Goal: Transaction & Acquisition: Purchase product/service

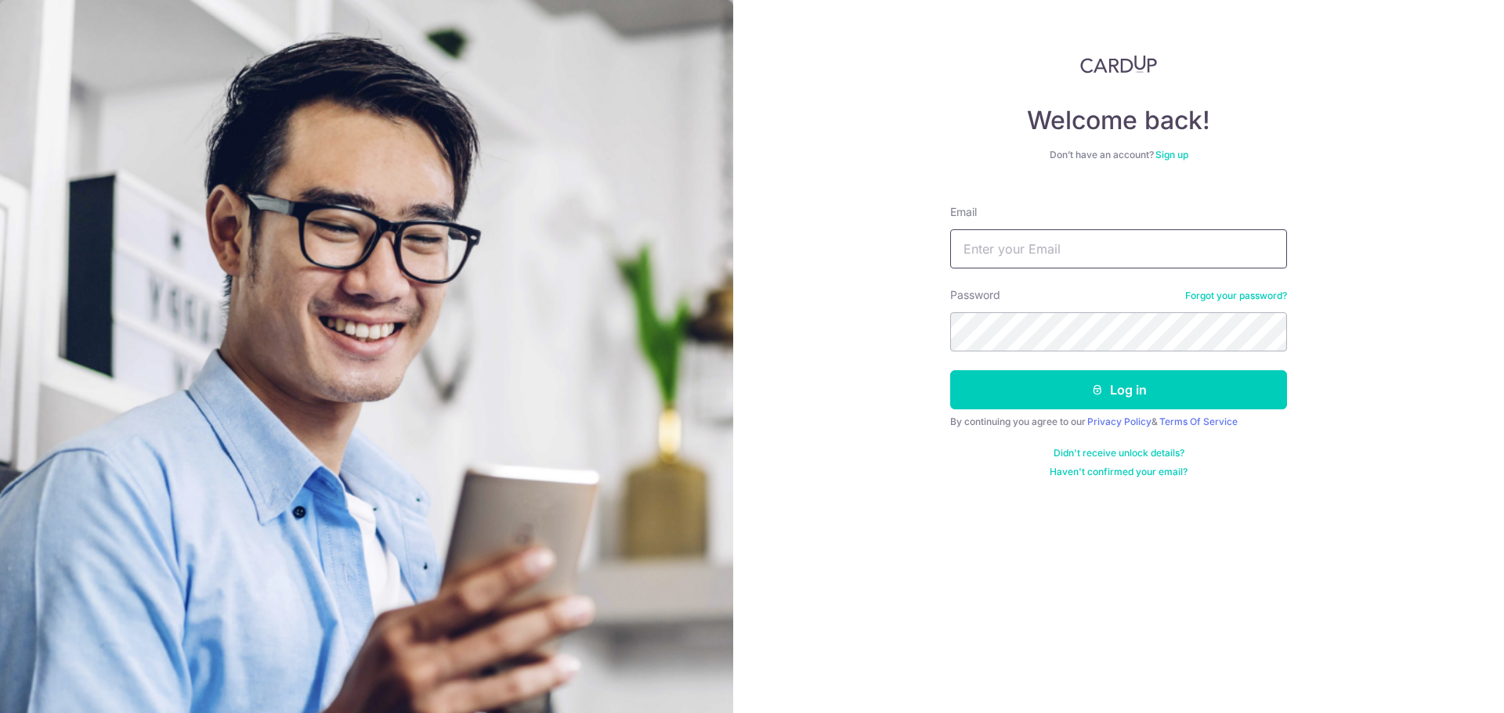
click at [1072, 250] on input "Email" at bounding box center [1118, 248] width 337 height 39
type input "aibicon@gmail.com"
click at [950, 370] on button "Log in" at bounding box center [1118, 389] width 337 height 39
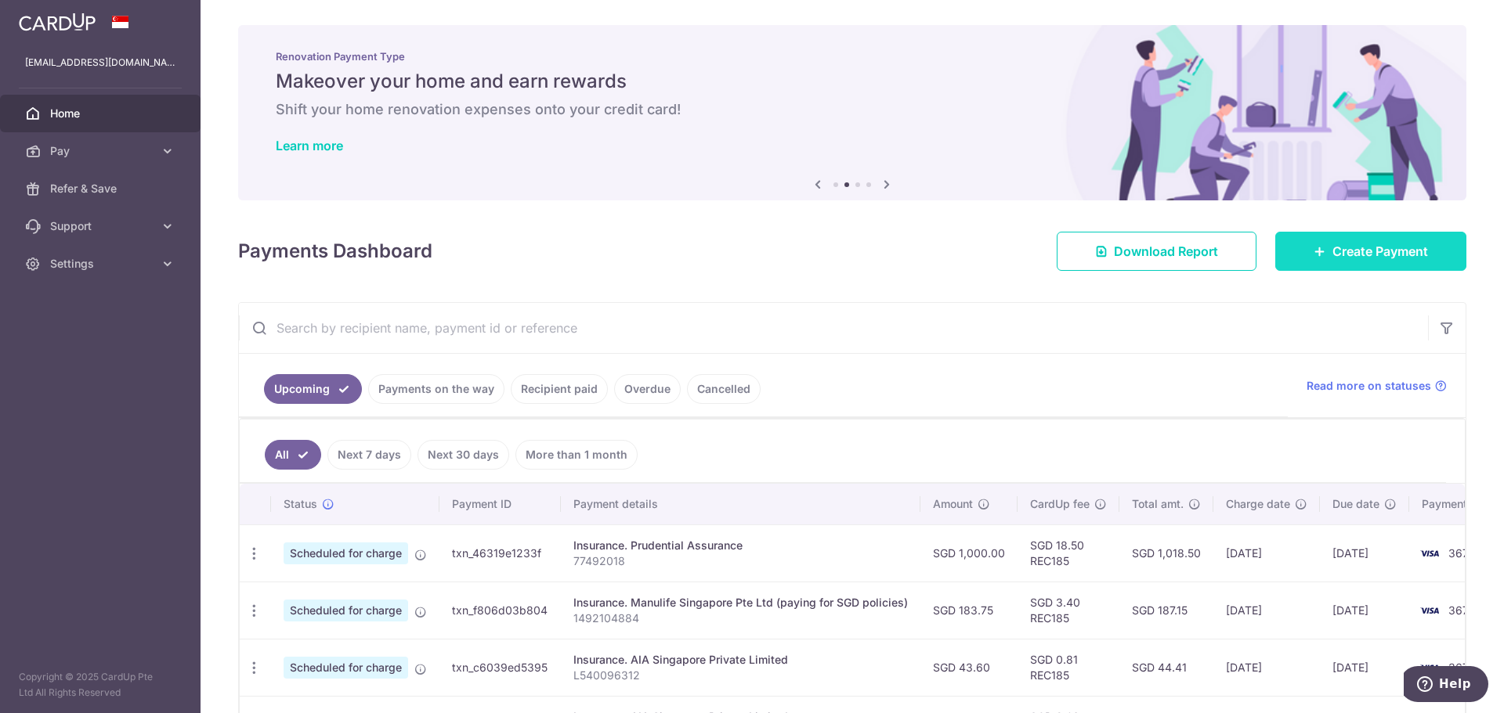
click at [1303, 253] on link "Create Payment" at bounding box center [1370, 251] width 191 height 39
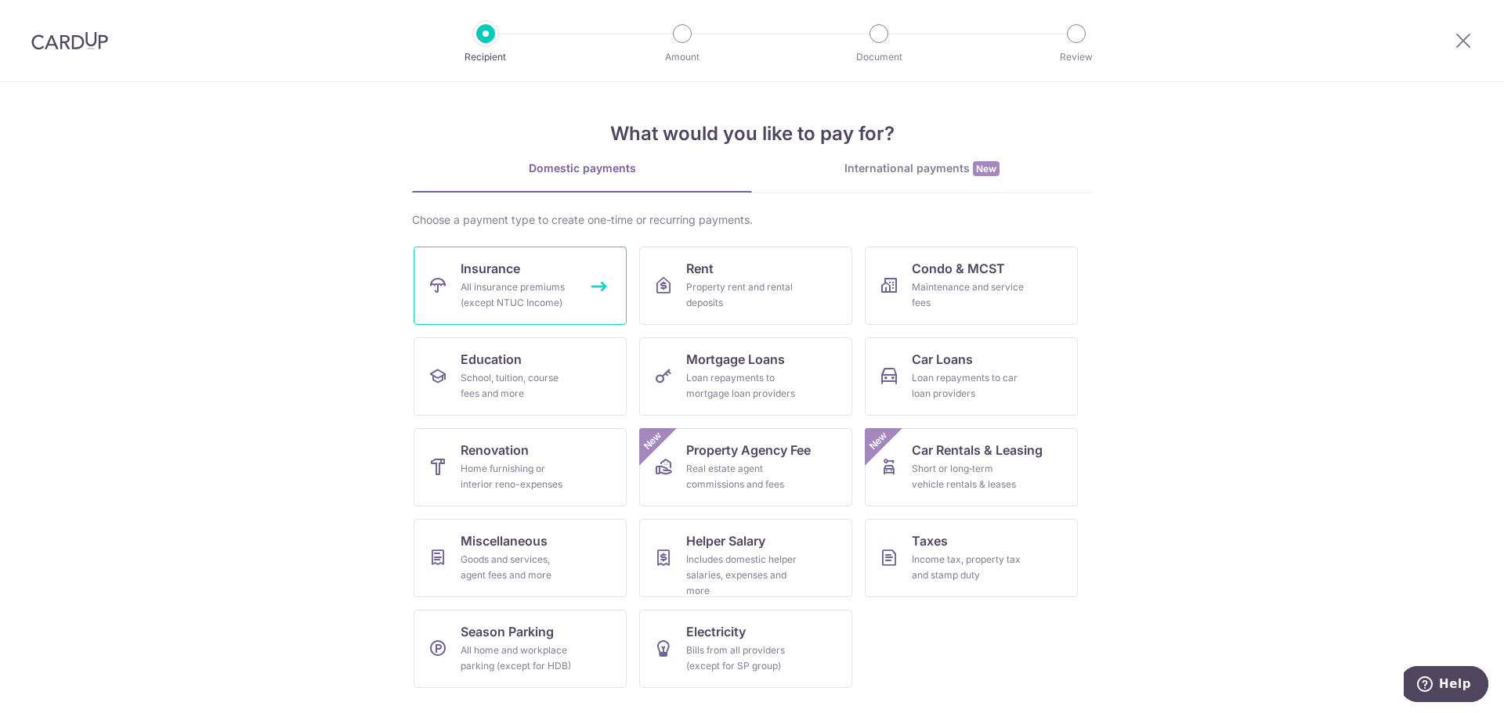
click at [517, 281] on div "All insurance premiums (except NTUC Income)" at bounding box center [516, 295] width 113 height 31
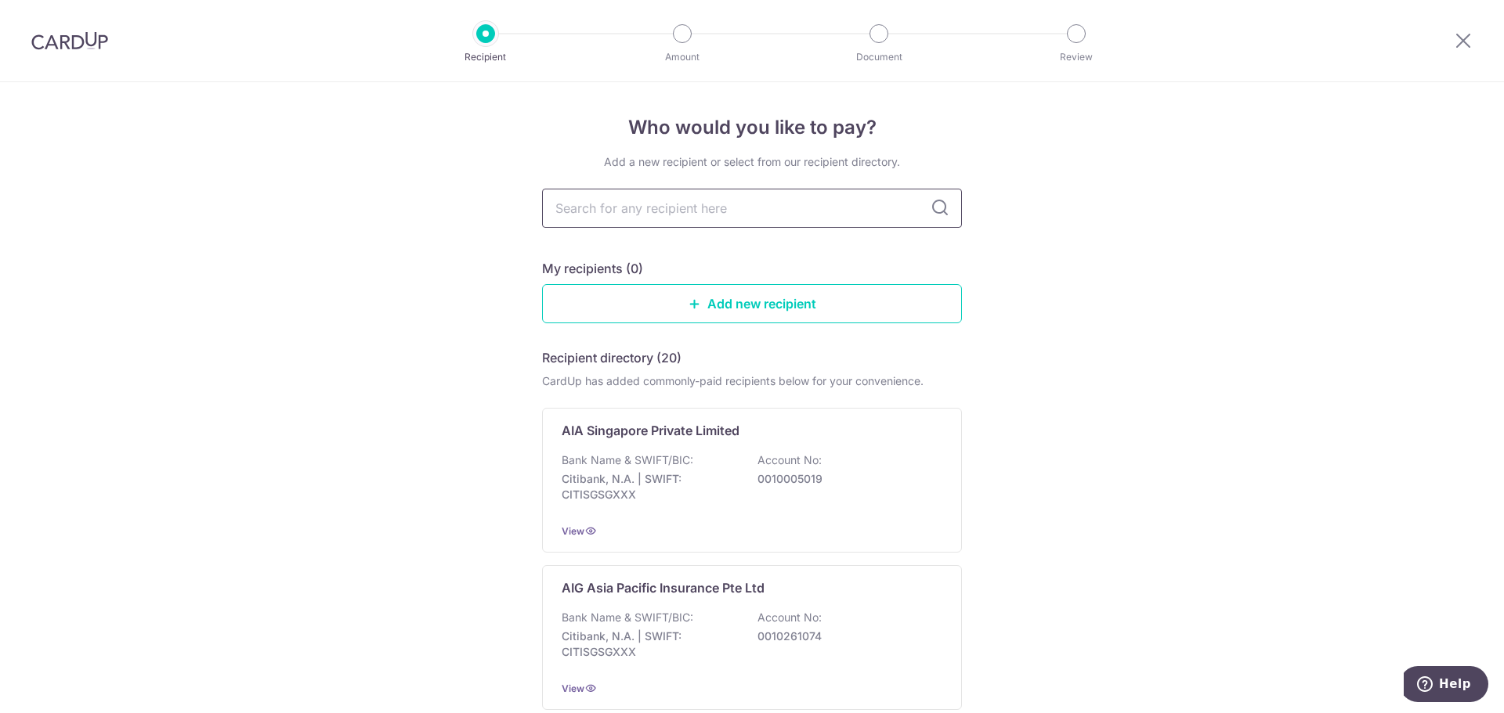
click at [598, 205] on input "text" at bounding box center [752, 208] width 420 height 39
type input "REC185"
click at [617, 210] on input "text" at bounding box center [752, 208] width 420 height 39
type input "pru"
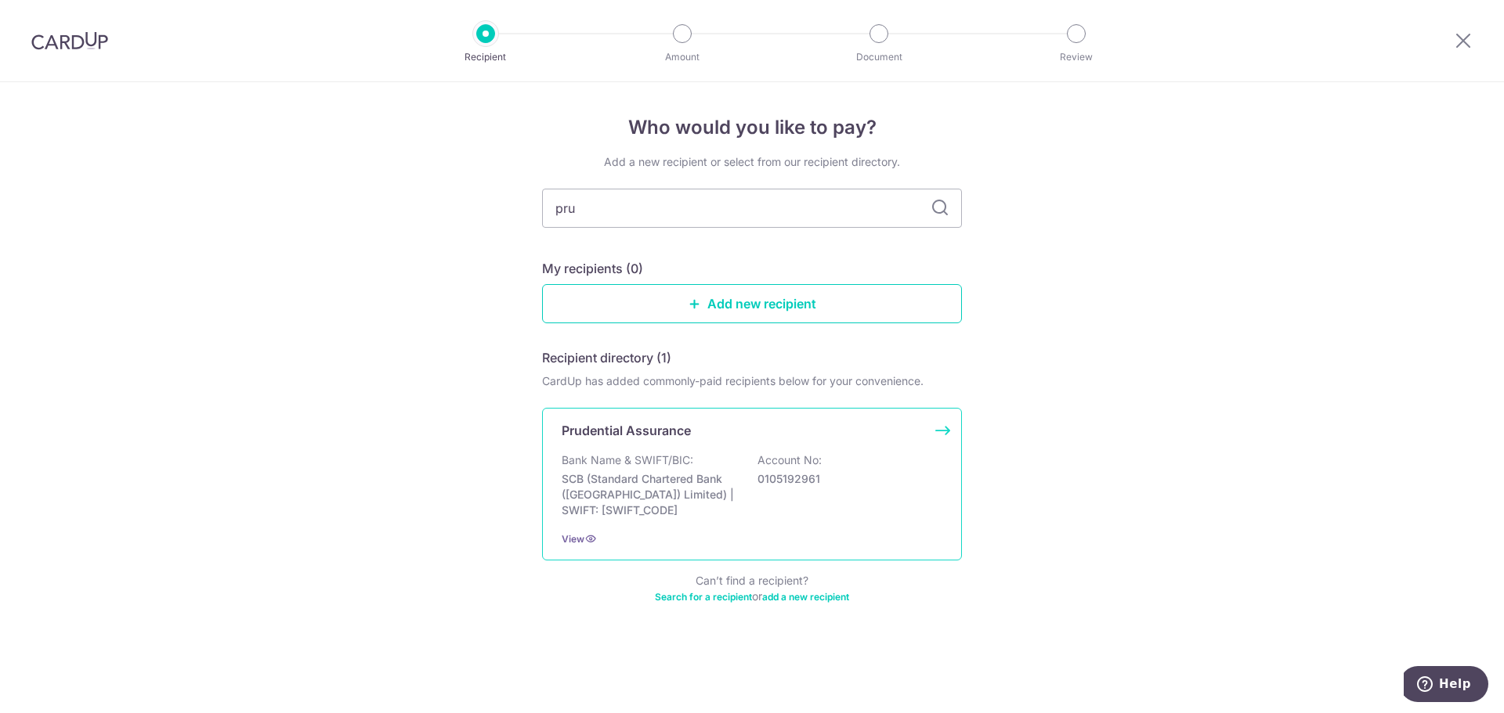
click at [689, 454] on p "Bank Name & SWIFT/BIC:" at bounding box center [627, 461] width 132 height 16
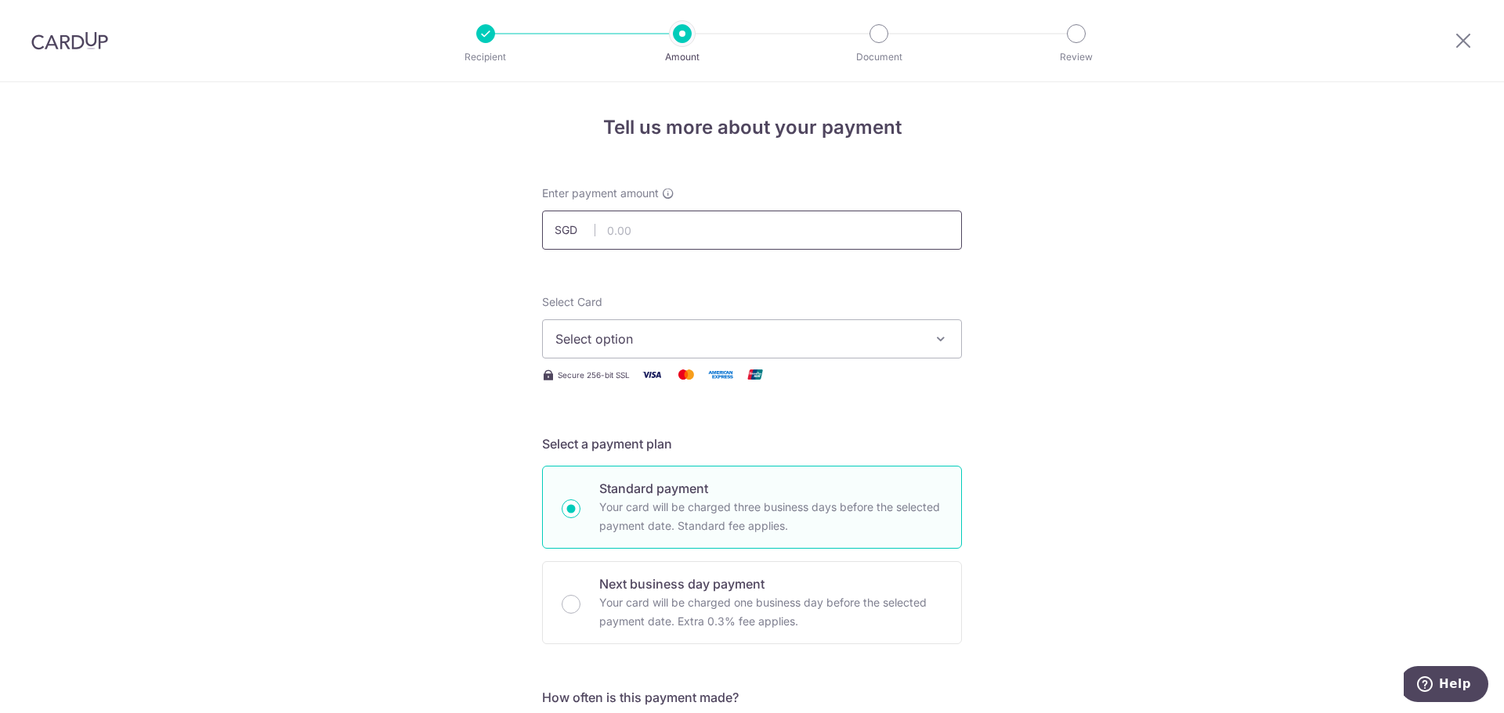
click at [626, 230] on input "text" at bounding box center [752, 230] width 420 height 39
type input "1,022.25"
click at [577, 334] on span "Select option" at bounding box center [737, 339] width 365 height 19
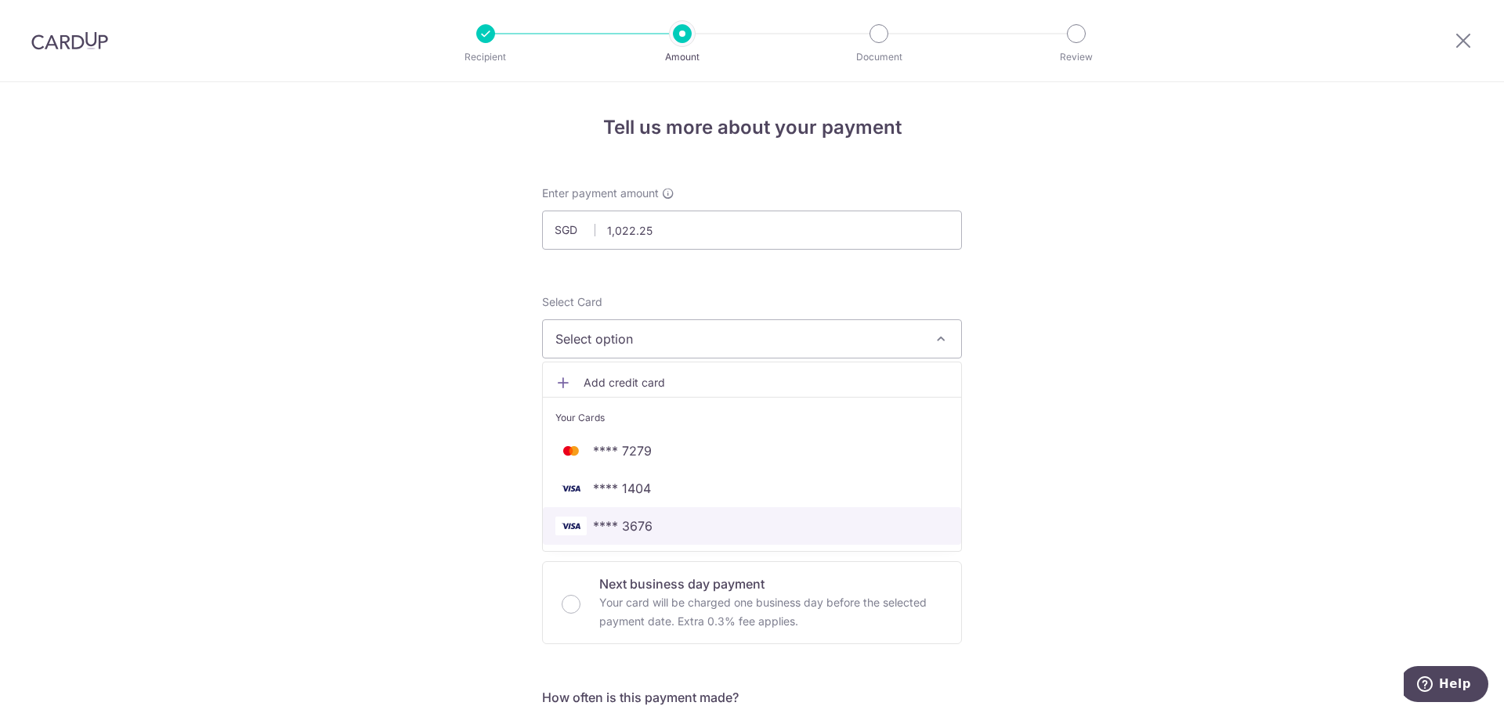
drag, startPoint x: 611, startPoint y: 527, endPoint x: 670, endPoint y: 2, distance: 528.7
click at [611, 527] on span "**** 3676" at bounding box center [623, 526] width 60 height 19
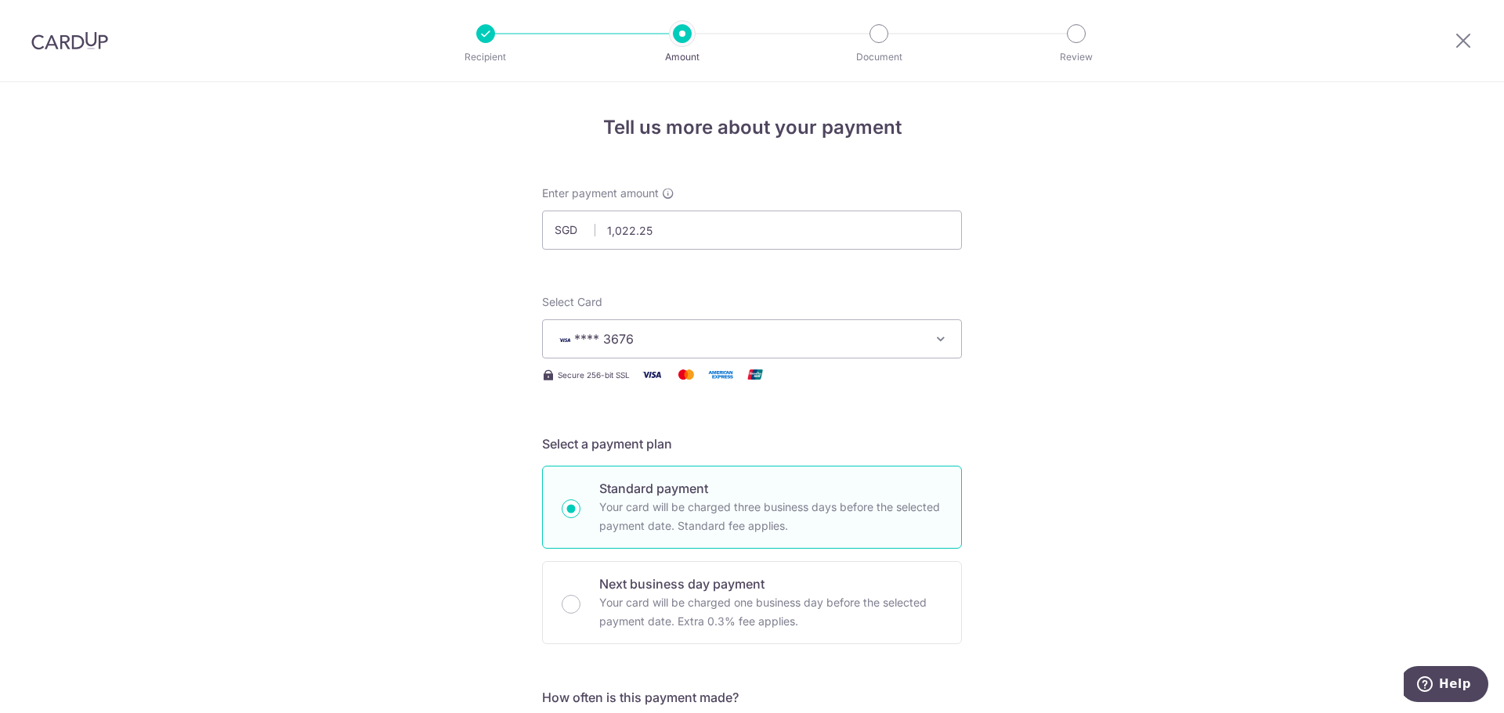
click at [652, 341] on span "**** 3676" at bounding box center [737, 339] width 365 height 19
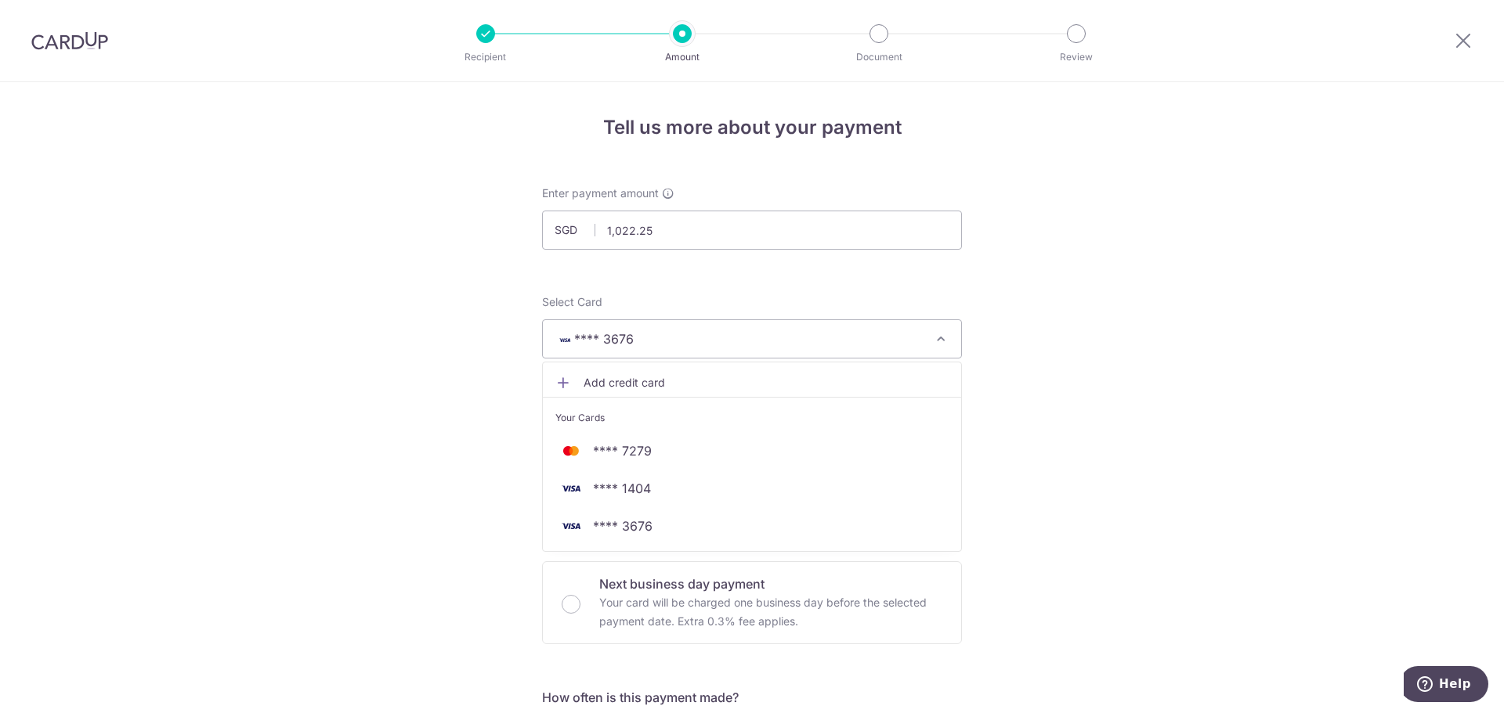
click at [652, 341] on span "**** 3676" at bounding box center [737, 339] width 365 height 19
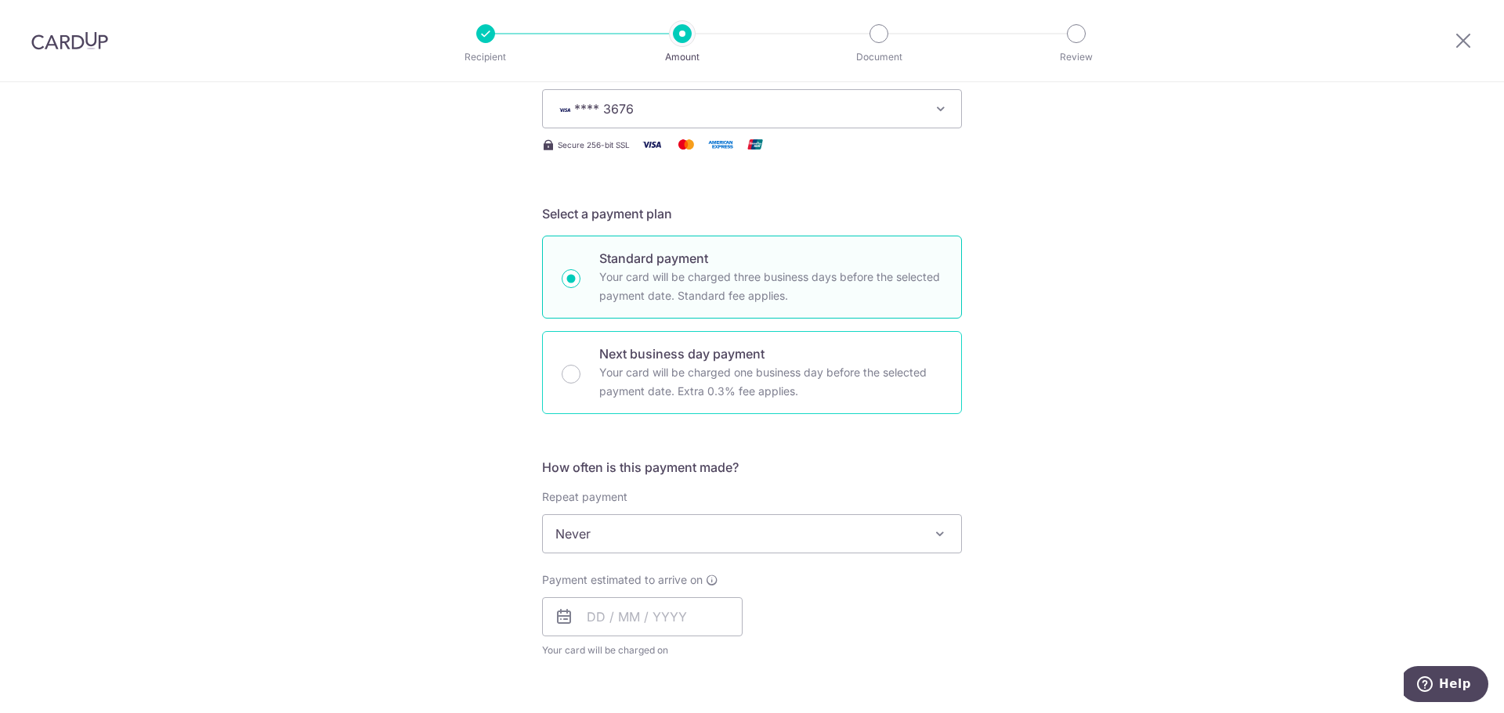
scroll to position [235, 0]
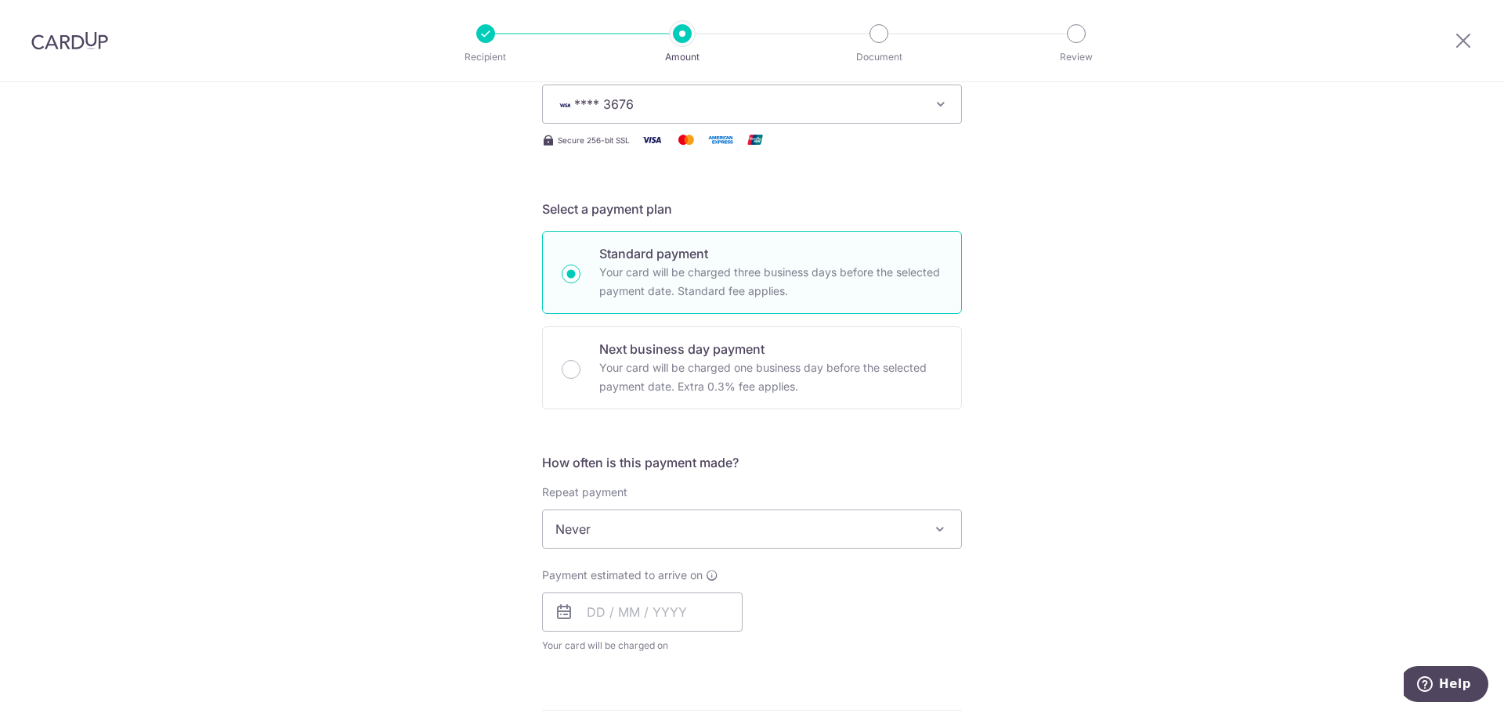
click at [601, 514] on span "Never" at bounding box center [752, 530] width 418 height 38
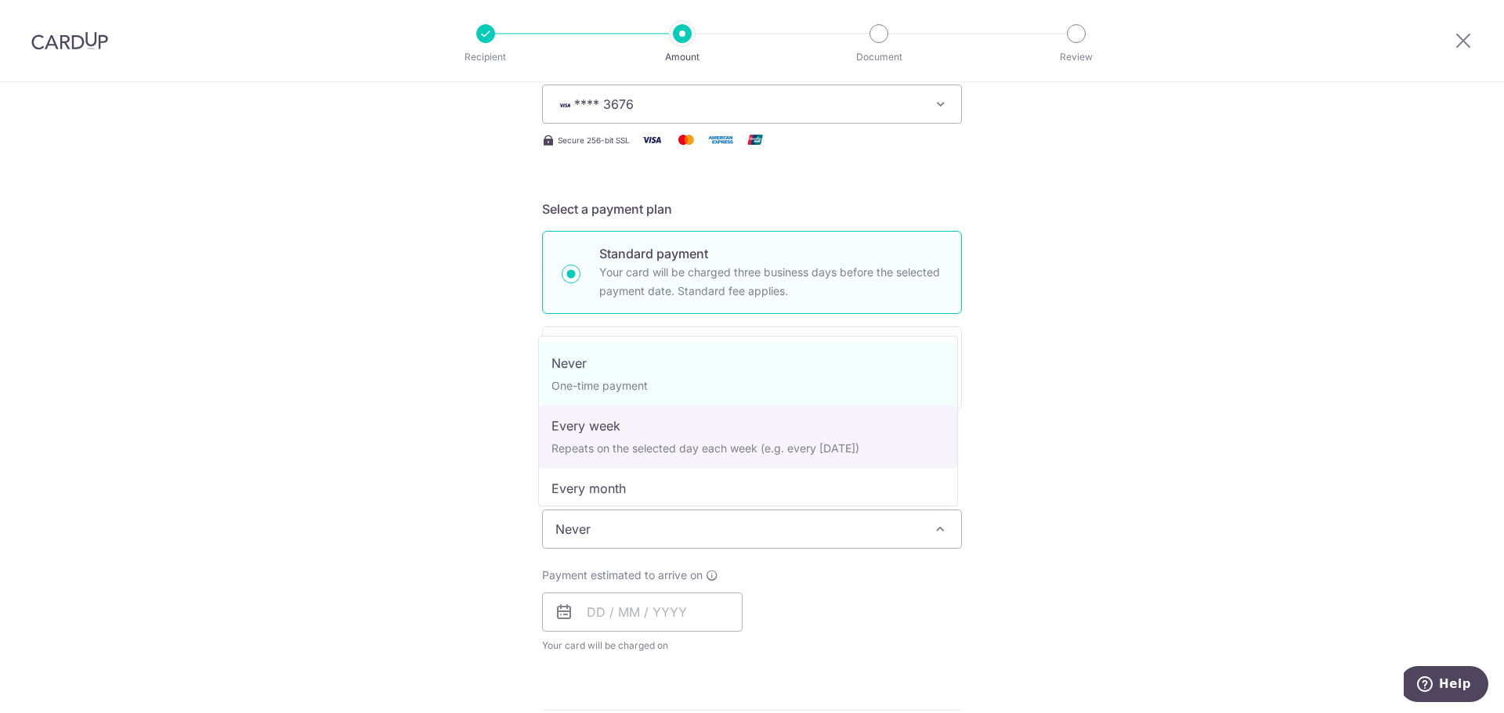
select select "2"
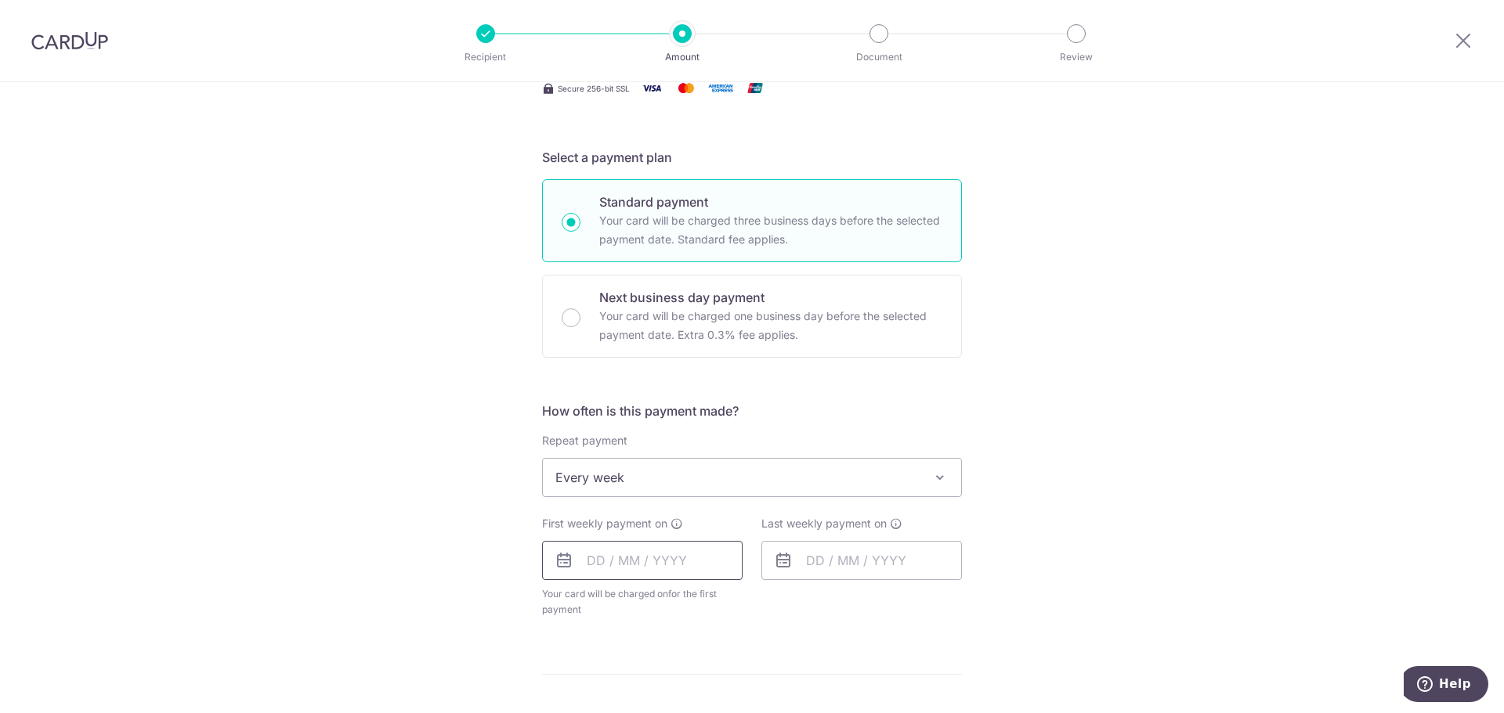
scroll to position [392, 0]
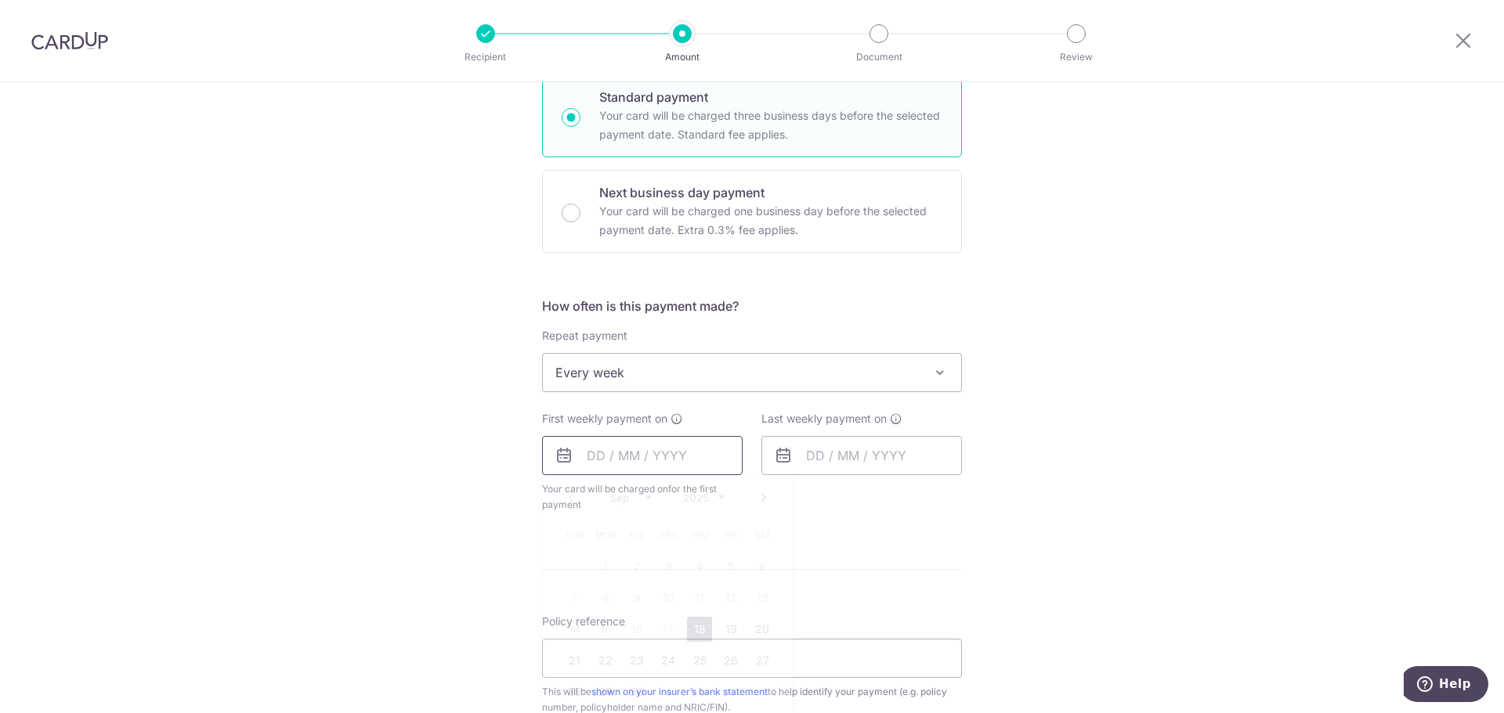
click at [627, 448] on input "text" at bounding box center [642, 455] width 200 height 39
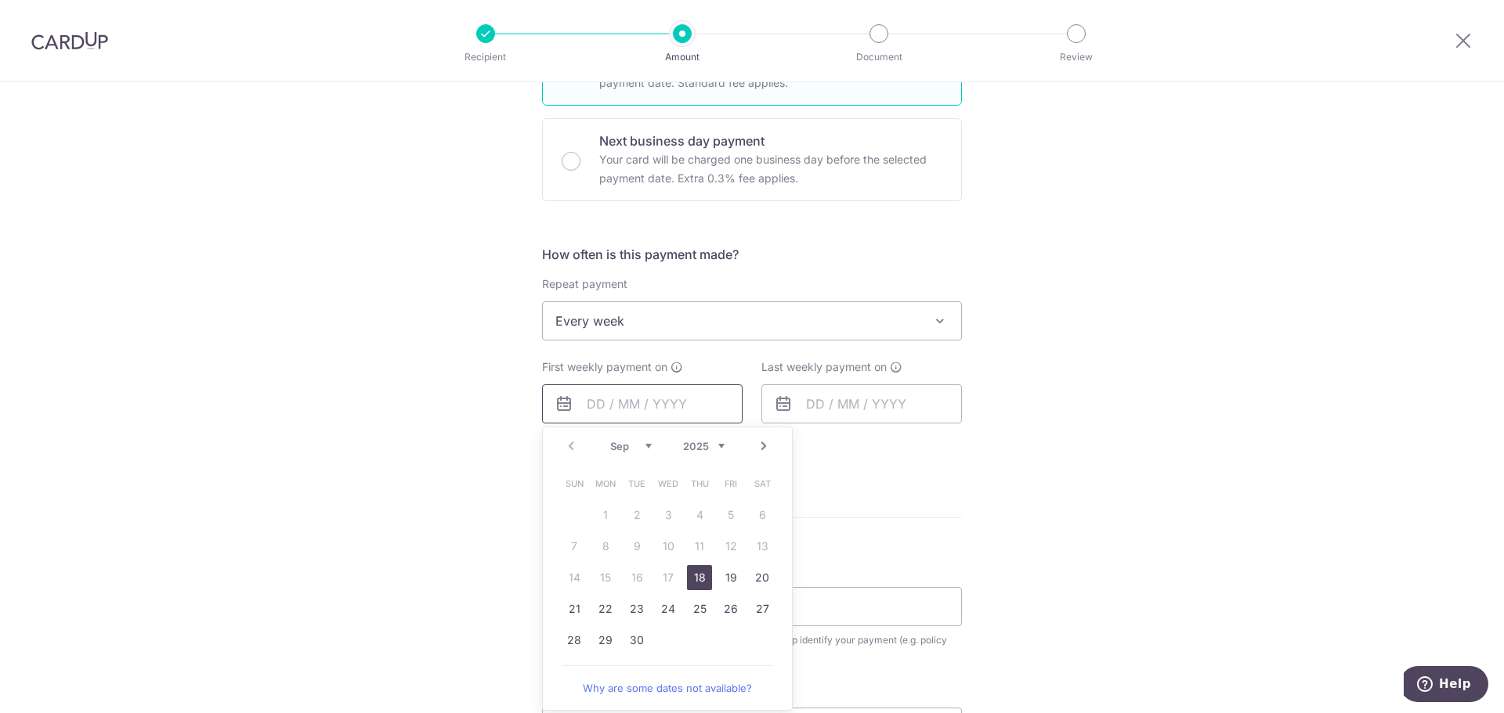
scroll to position [470, 0]
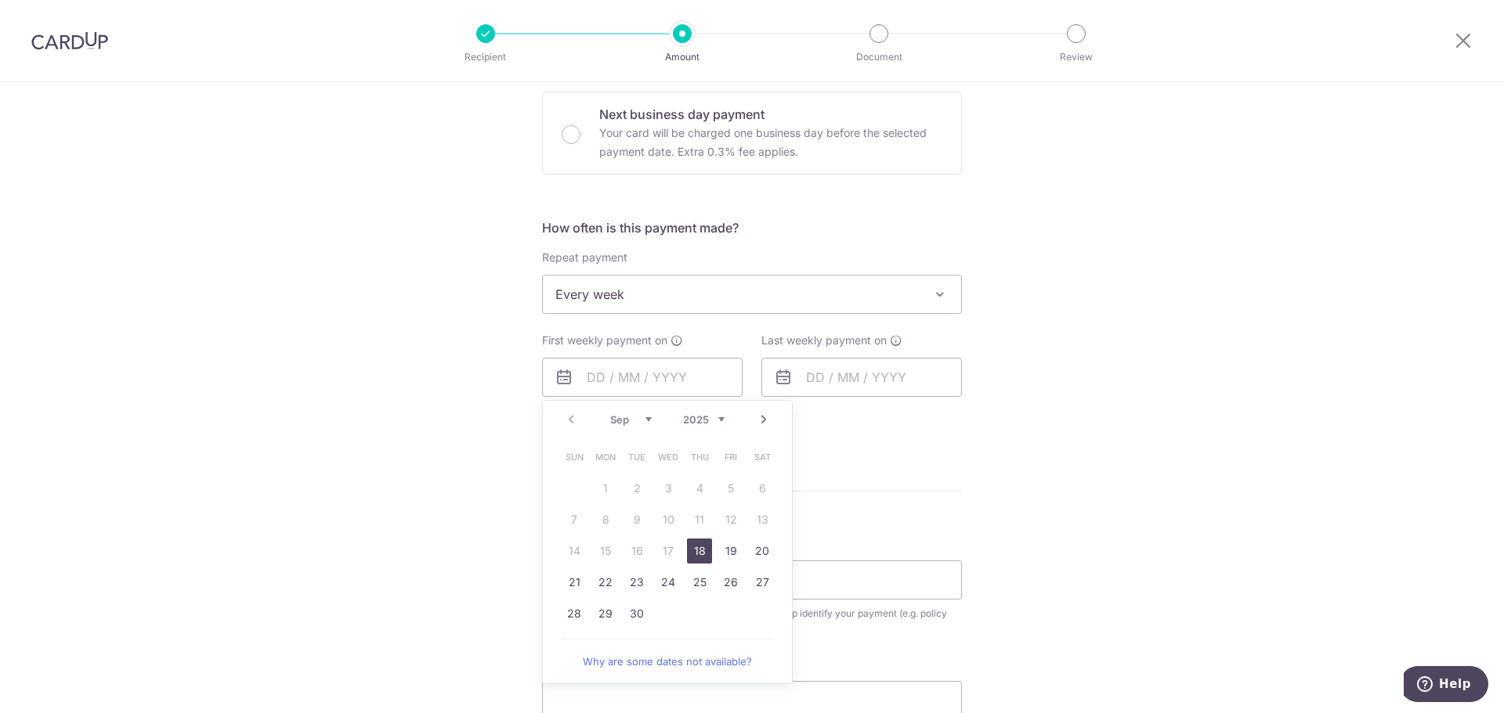
click at [702, 551] on link "18" at bounding box center [699, 551] width 25 height 25
type input "[DATE]"
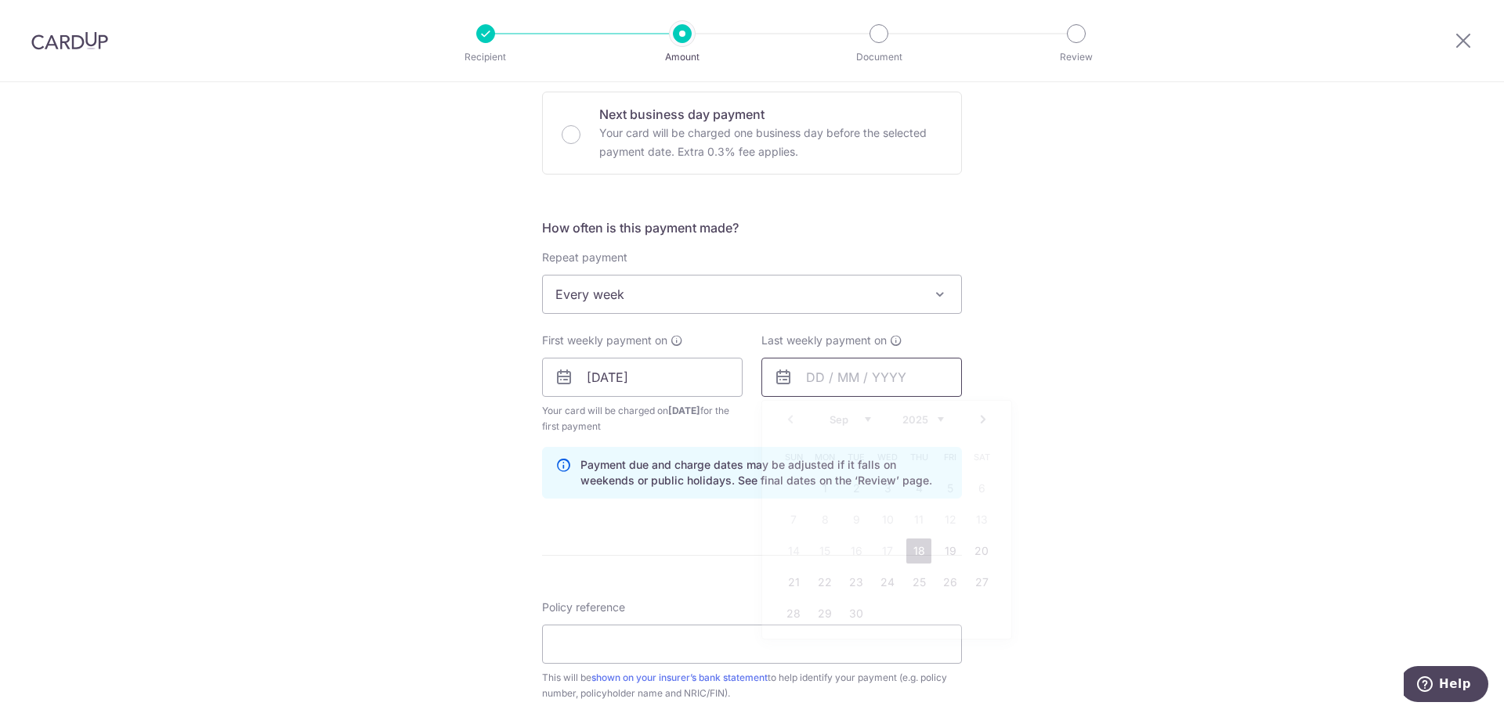
click at [839, 378] on input "text" at bounding box center [861, 377] width 200 height 39
click at [909, 577] on link "25" at bounding box center [918, 582] width 25 height 25
type input "[DATE]"
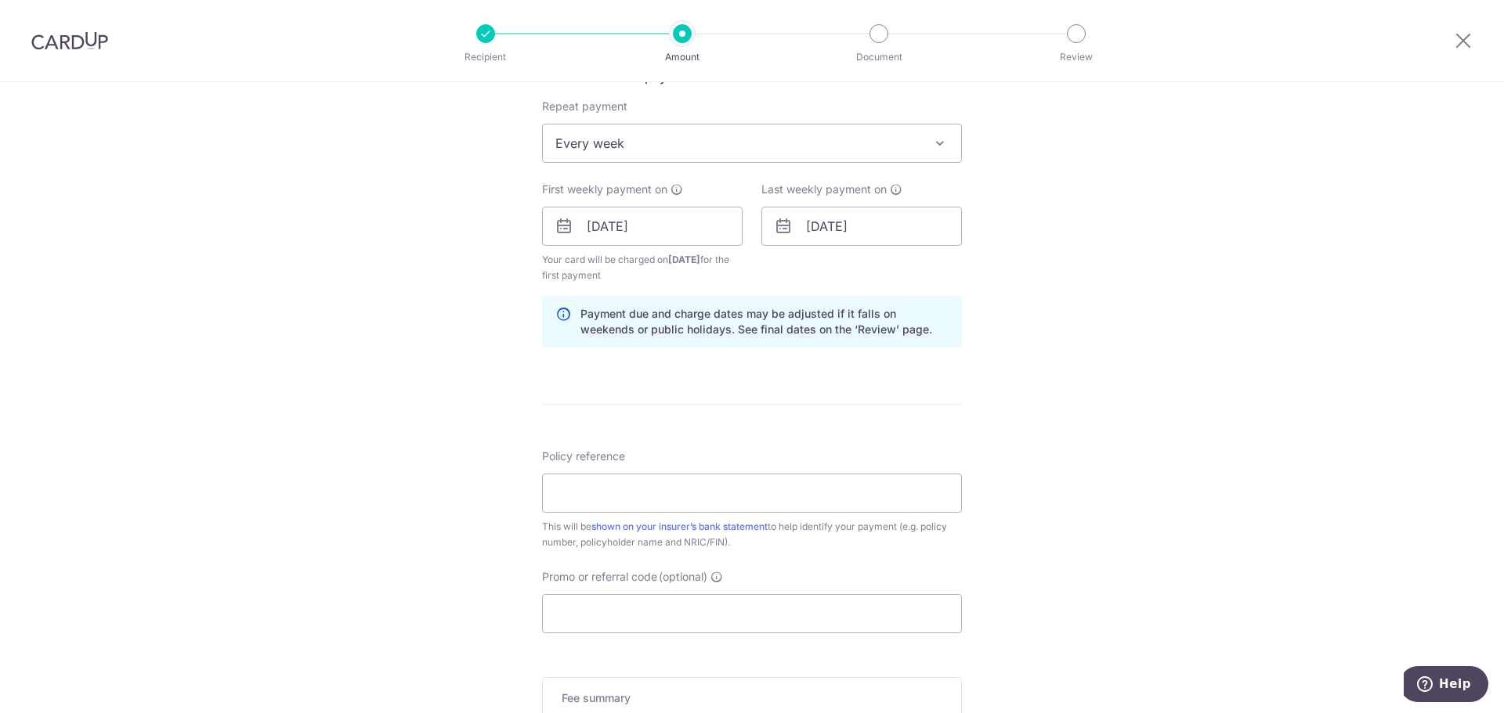
scroll to position [626, 0]
click at [594, 480] on input "Policy reference" at bounding box center [752, 487] width 420 height 39
paste input "REC185"
type input "REC185"
click at [582, 604] on input "Promo or referral code (optional)" at bounding box center [752, 608] width 420 height 39
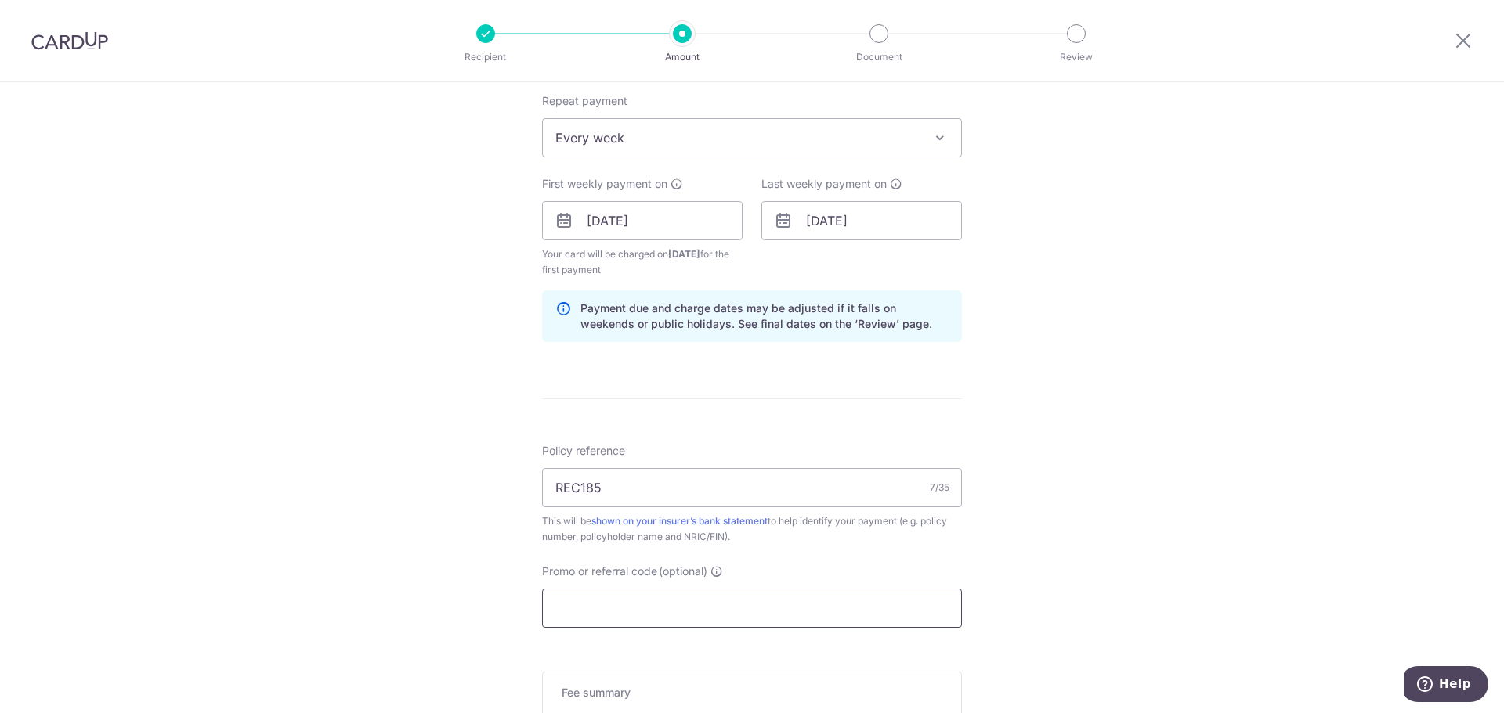
paste input "REC185"
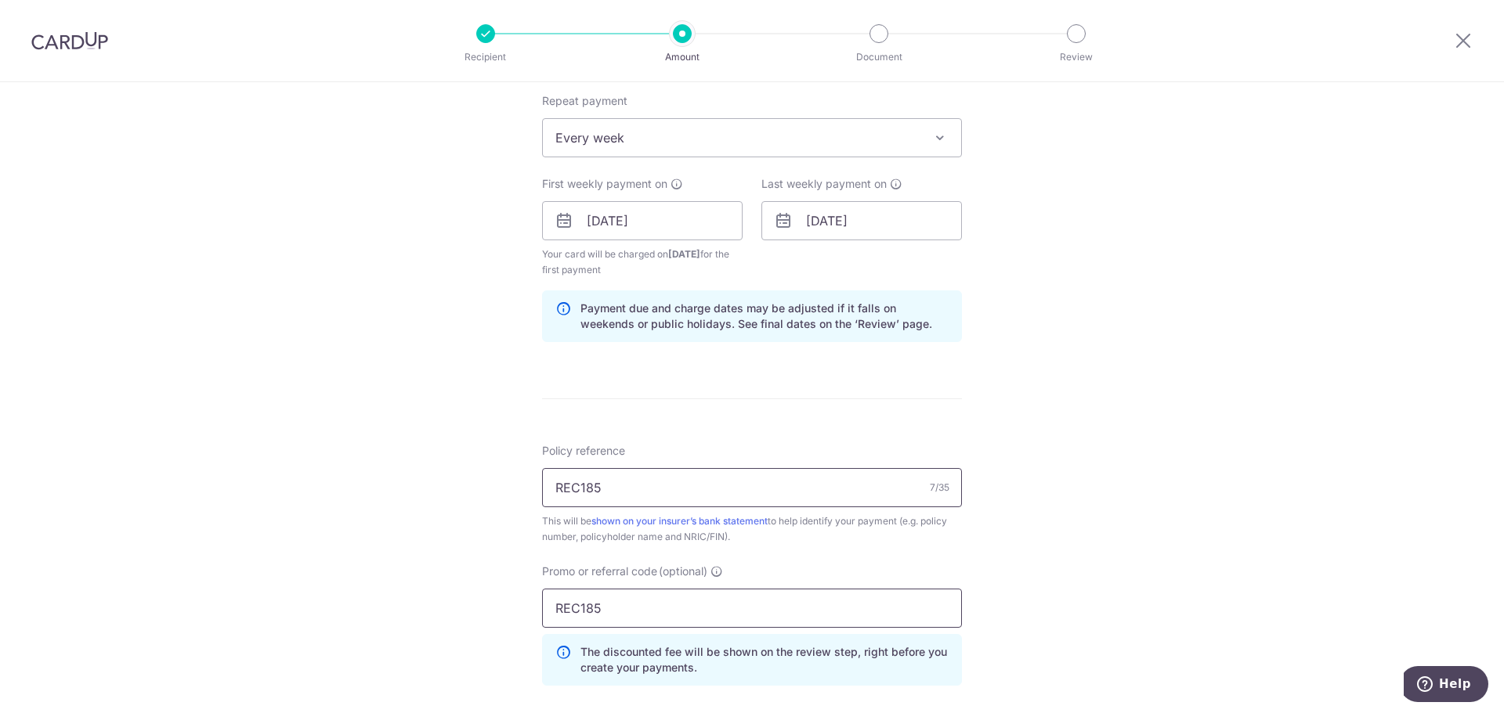
type input "REC185"
click at [623, 486] on input "REC185" at bounding box center [752, 487] width 420 height 39
drag, startPoint x: 623, startPoint y: 486, endPoint x: 496, endPoint y: 483, distance: 126.9
click at [496, 483] on div "Tell us more about your payment Enter payment amount SGD 1,022.25 1022.25 Selec…" at bounding box center [752, 239] width 1504 height 1567
click at [618, 600] on input "REC185" at bounding box center [752, 608] width 420 height 39
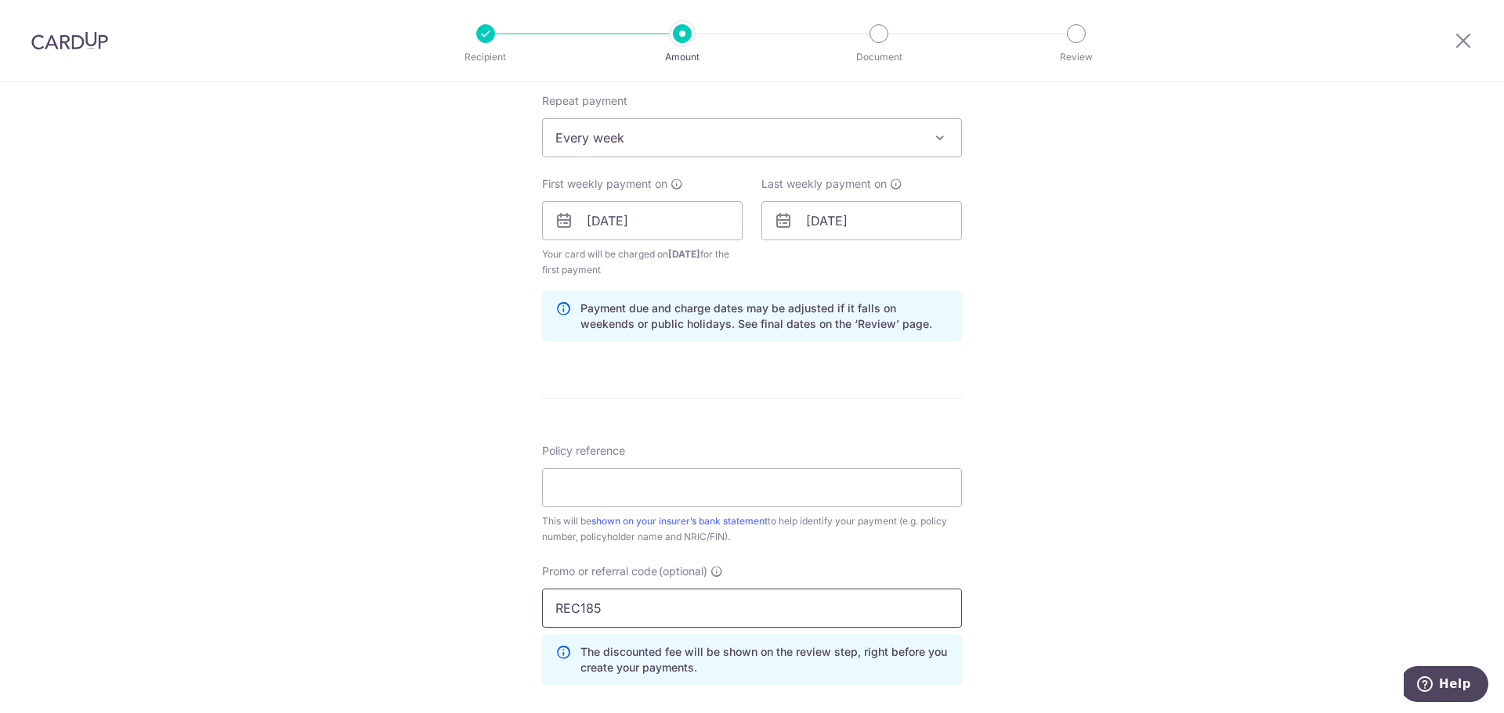
type input "REC185"
click at [615, 490] on input "Policy reference" at bounding box center [752, 487] width 420 height 39
type input "53212921"
click at [407, 439] on div "Tell us more about your payment Enter payment amount SGD 1,022.25 1022.25 Selec…" at bounding box center [752, 239] width 1504 height 1567
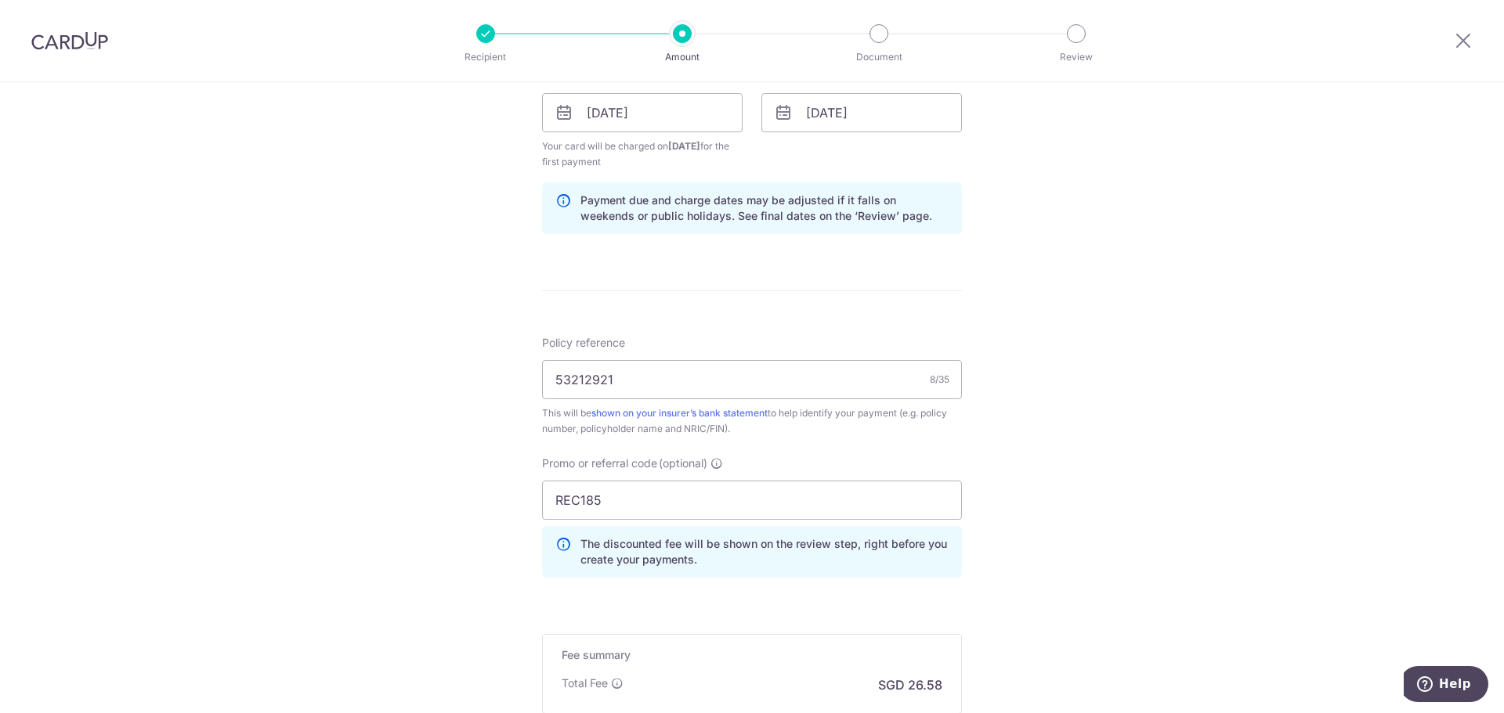
scroll to position [861, 0]
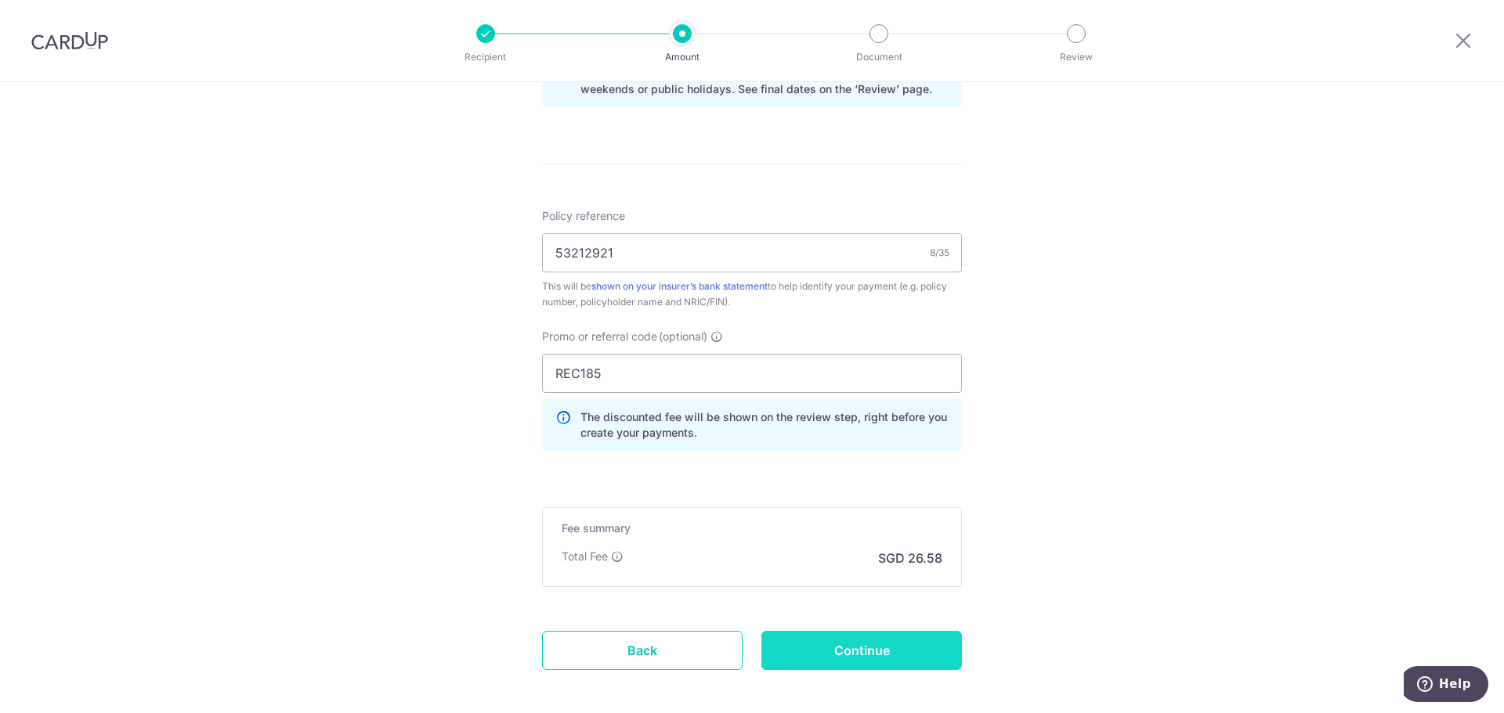
click at [818, 634] on input "Continue" at bounding box center [861, 650] width 200 height 39
type input "Create Schedule"
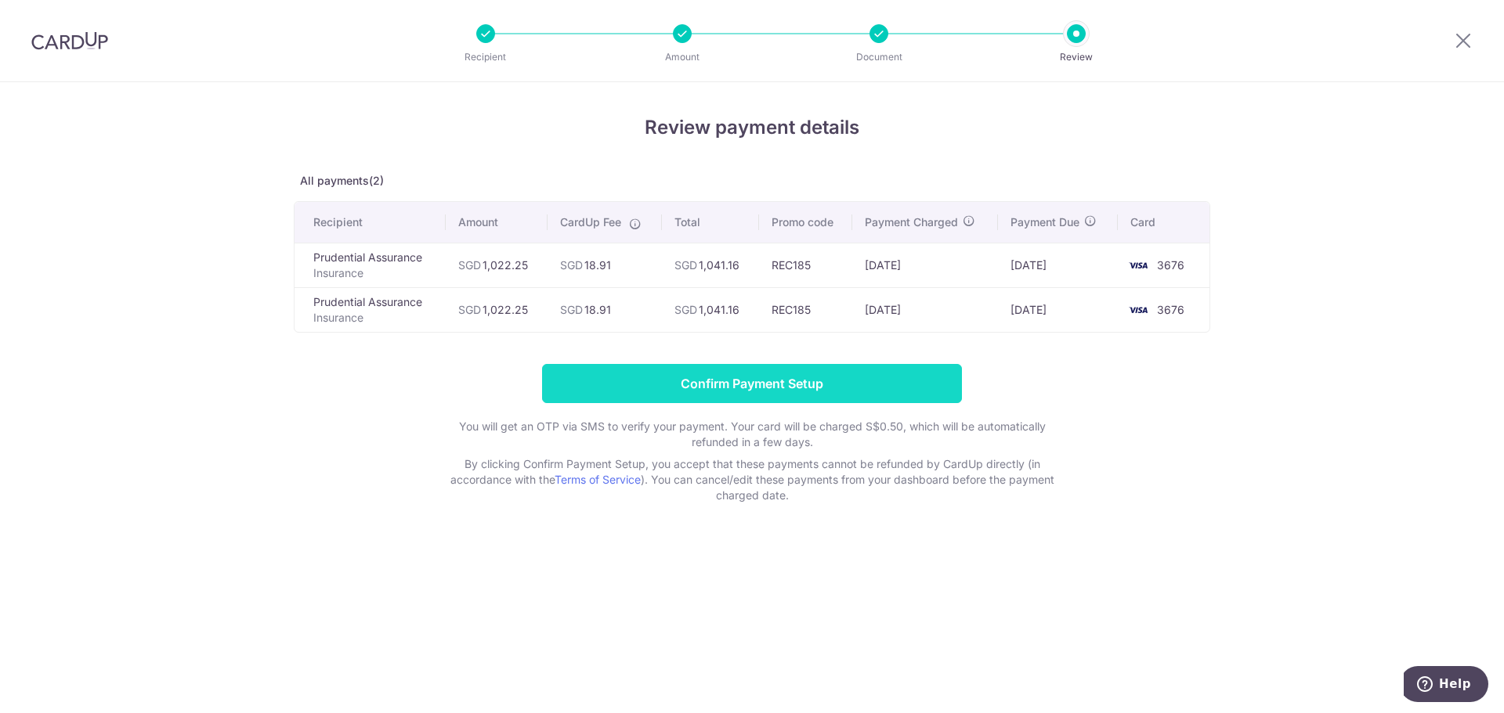
click at [639, 386] on input "Confirm Payment Setup" at bounding box center [752, 383] width 420 height 39
